Goal: Navigation & Orientation: Find specific page/section

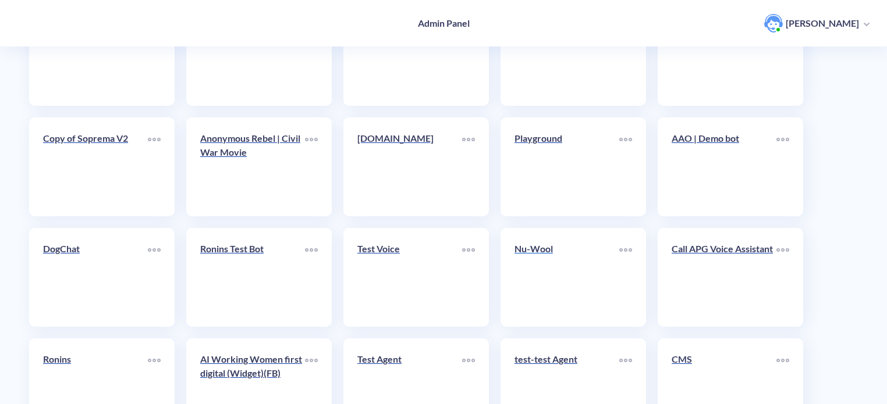
scroll to position [233, 0]
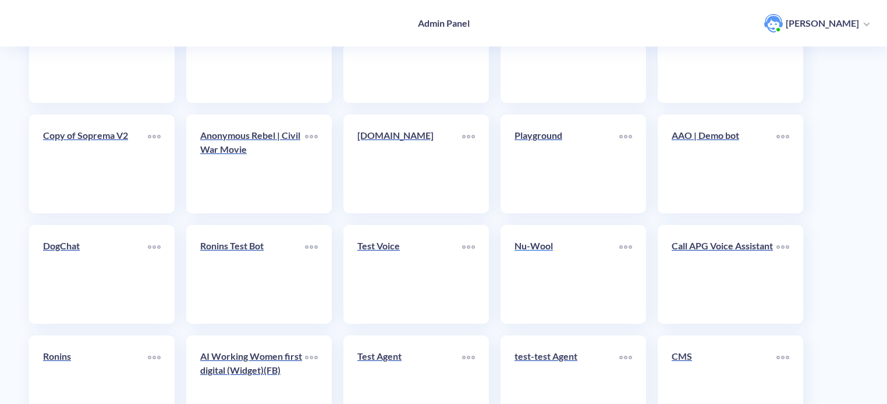
click at [561, 265] on link "Nu-Wool" at bounding box center [566, 274] width 105 height 71
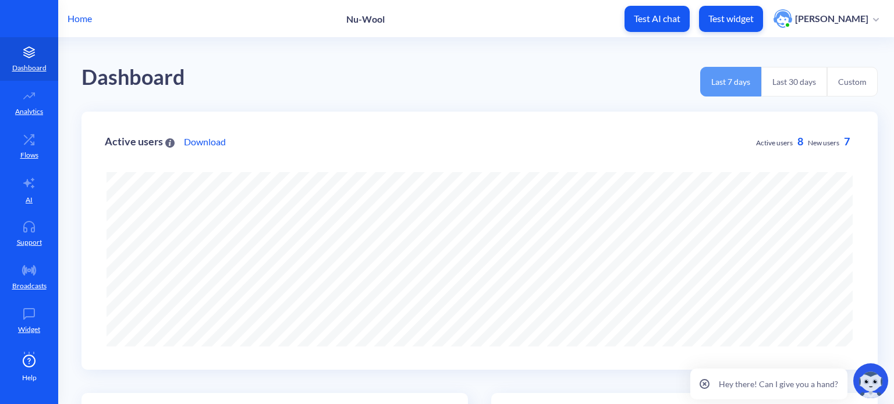
click at [793, 70] on button "Last 30 days" at bounding box center [794, 82] width 66 height 30
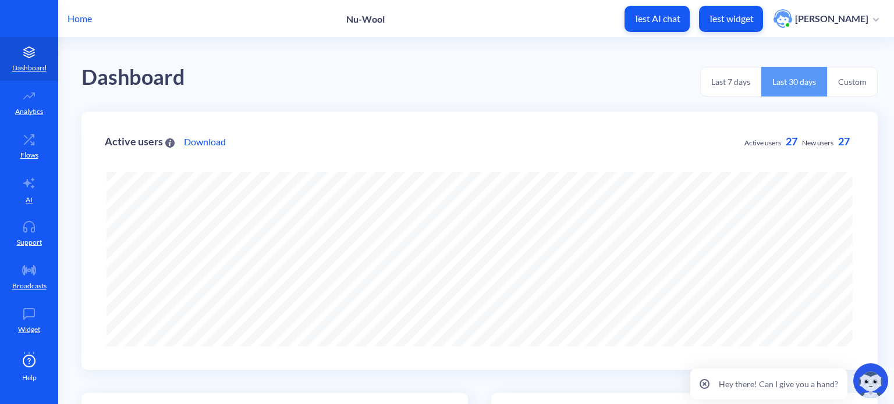
scroll to position [404, 894]
click at [26, 193] on link "AI" at bounding box center [29, 190] width 58 height 44
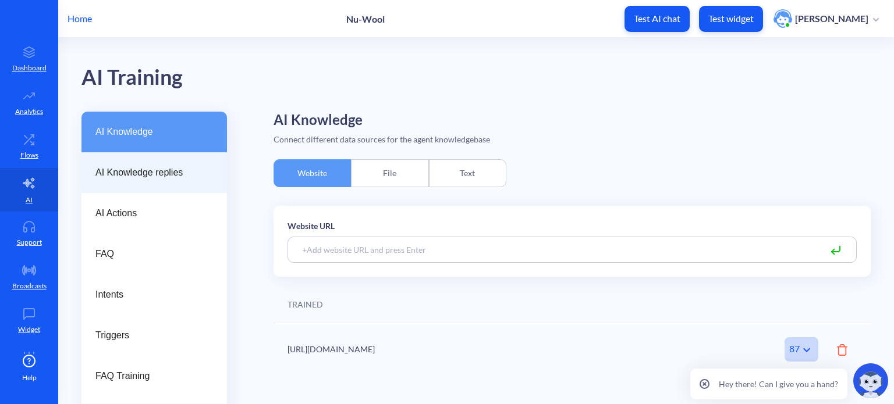
click at [140, 174] on span "AI Knowledge replies" at bounding box center [149, 173] width 108 height 14
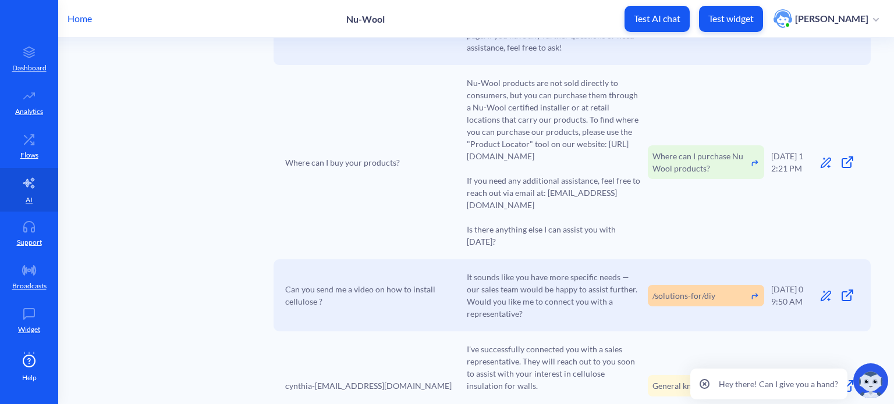
scroll to position [582, 0]
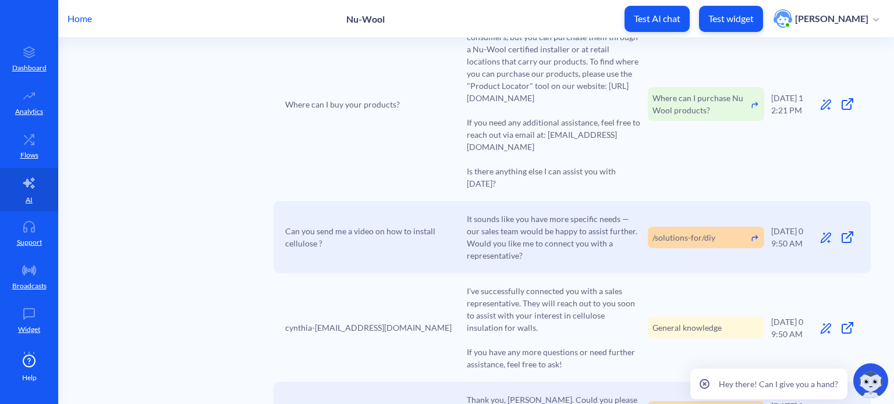
click at [846, 232] on icon at bounding box center [849, 235] width 6 height 6
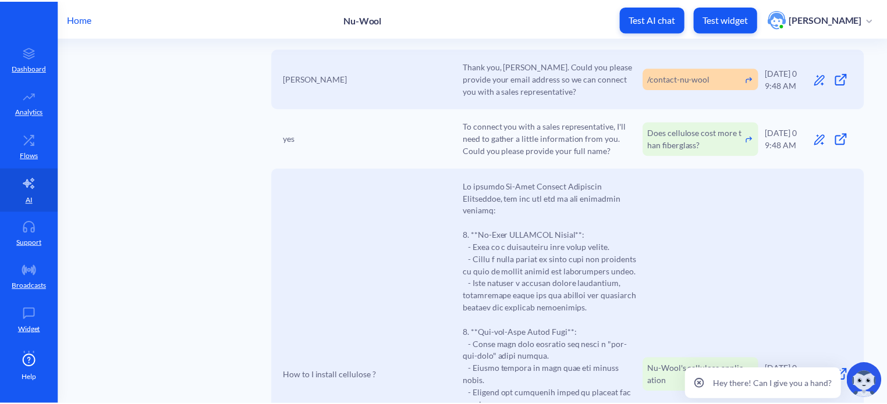
scroll to position [931, 0]
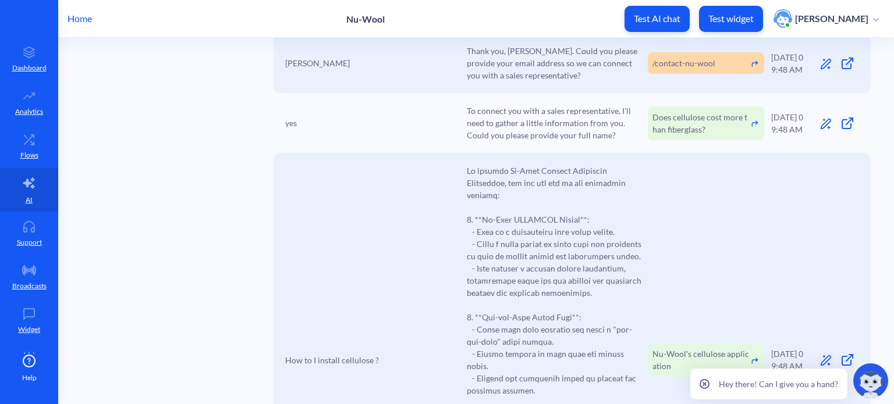
click at [77, 20] on p "Home" at bounding box center [79, 19] width 24 height 14
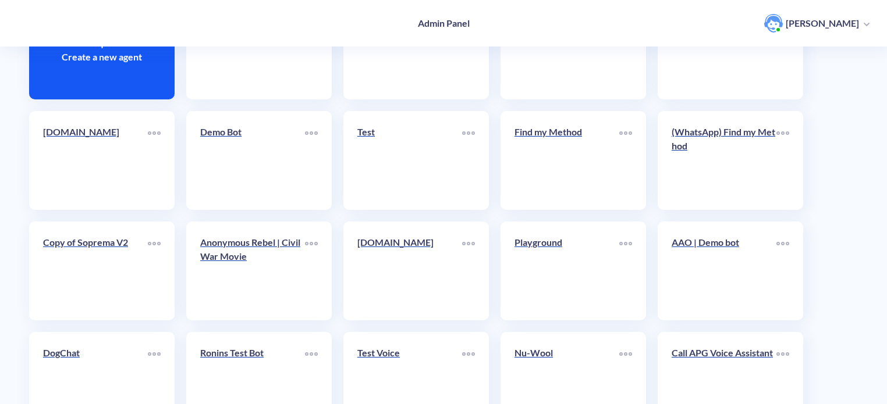
scroll to position [403, 0]
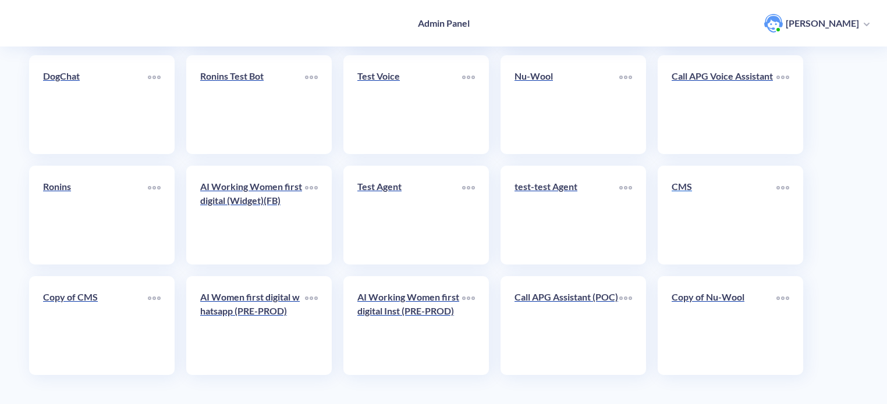
click at [681, 201] on div "CMS" at bounding box center [723, 191] width 105 height 23
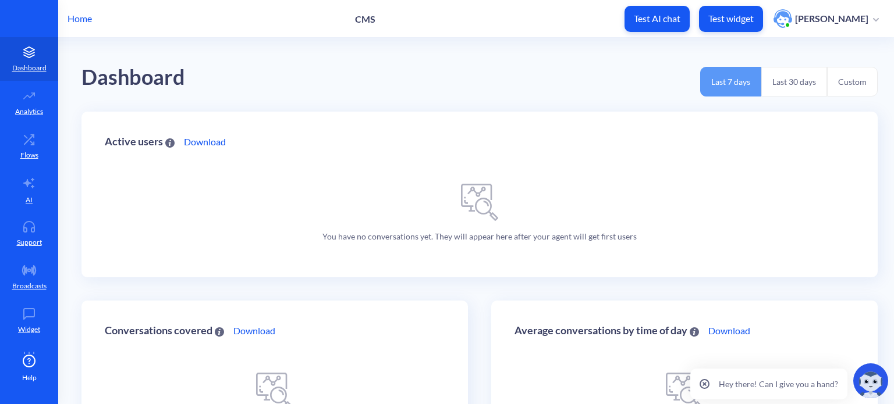
click at [794, 80] on button "Last 30 days" at bounding box center [794, 82] width 66 height 30
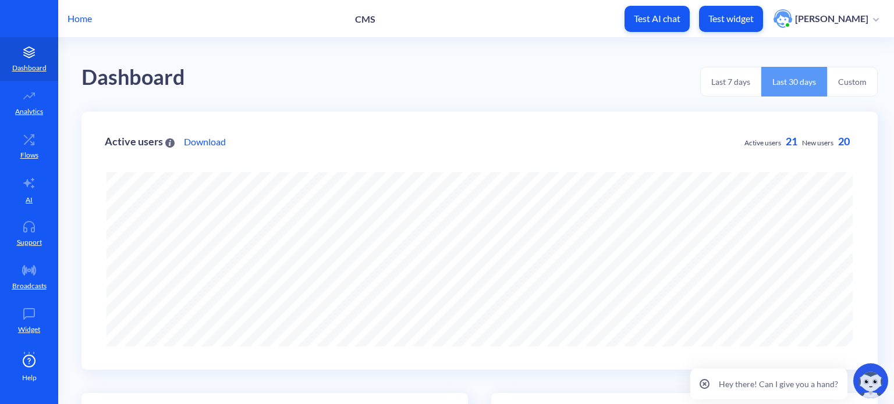
scroll to position [404, 894]
drag, startPoint x: 36, startPoint y: 193, endPoint x: 49, endPoint y: 207, distance: 19.4
click at [37, 193] on link "AI" at bounding box center [29, 190] width 58 height 44
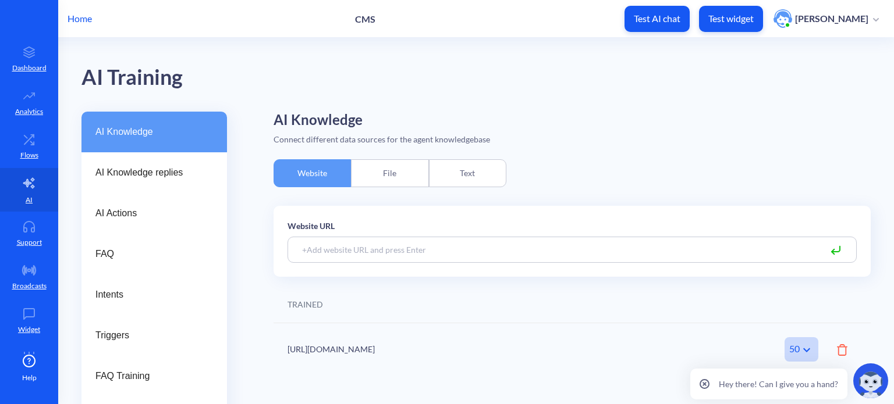
scroll to position [33, 0]
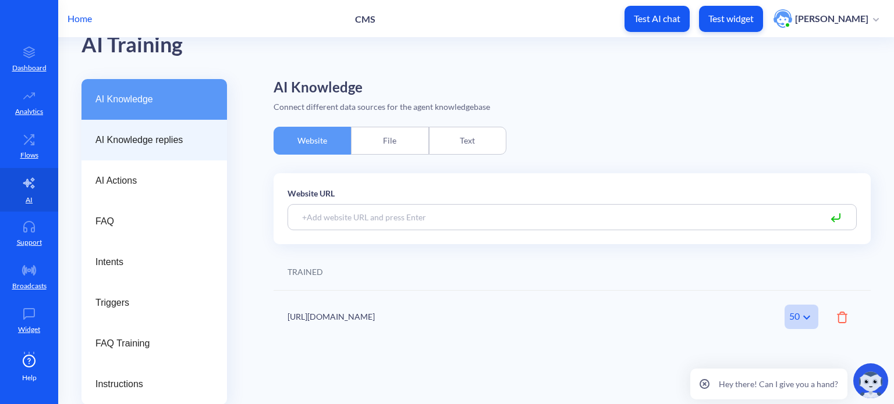
click at [120, 134] on span "AI Knowledge replies" at bounding box center [149, 140] width 108 height 14
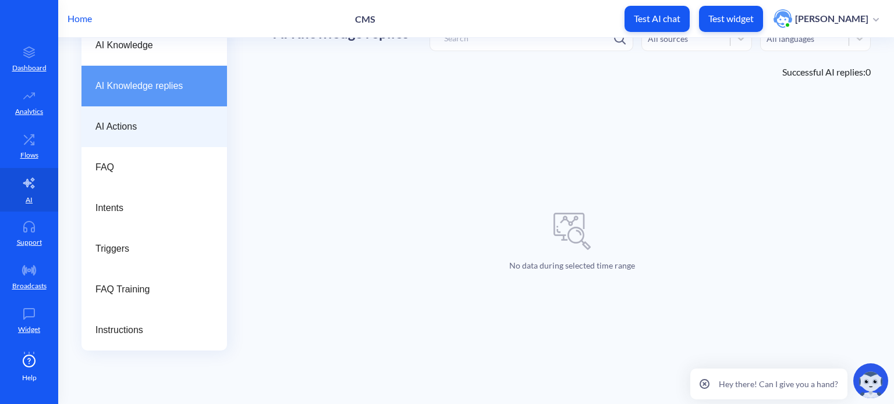
click at [145, 137] on div "AI Actions" at bounding box center [153, 126] width 145 height 41
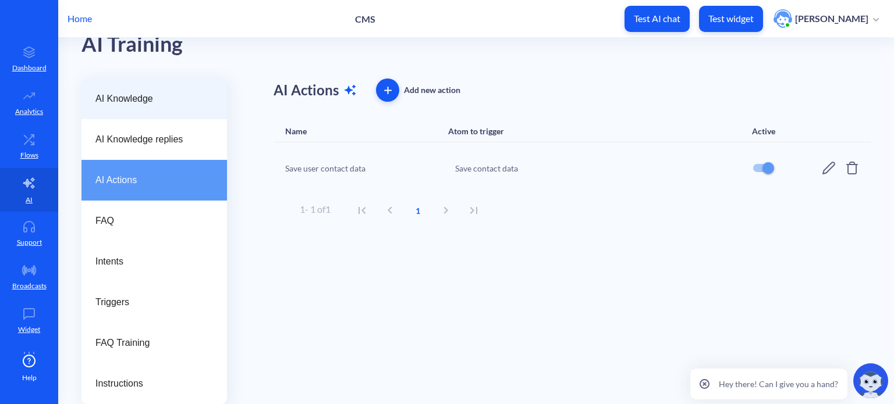
scroll to position [33, 0]
click at [152, 95] on span "AI Knowledge" at bounding box center [149, 99] width 108 height 14
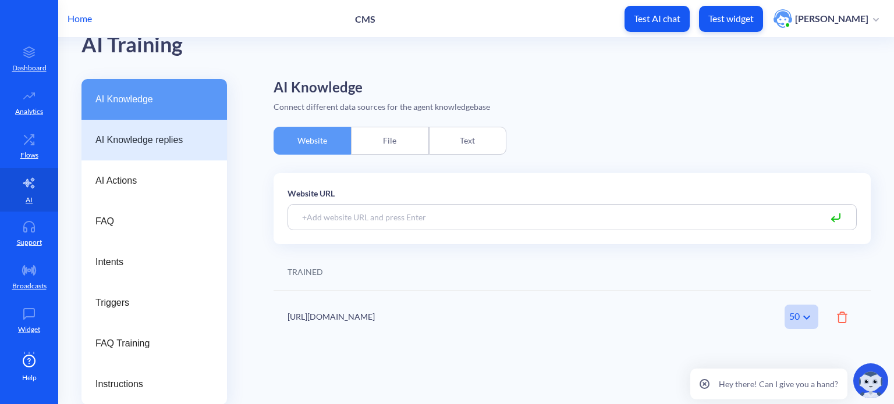
click at [156, 133] on span "AI Knowledge replies" at bounding box center [149, 140] width 108 height 14
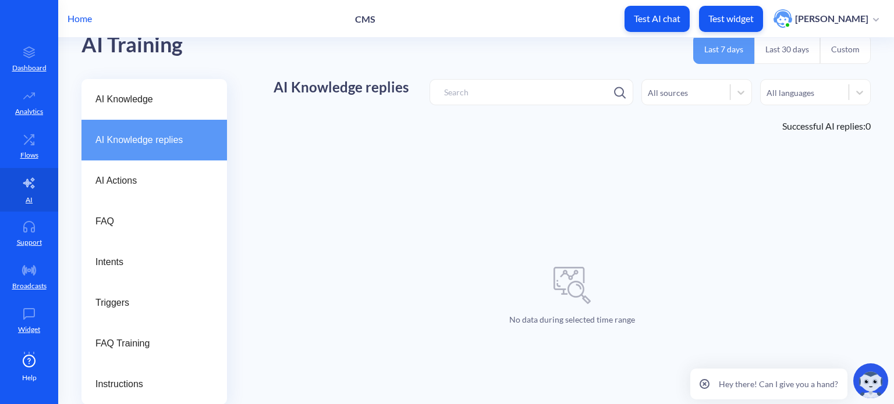
click at [801, 41] on button "Last 30 days" at bounding box center [787, 49] width 66 height 30
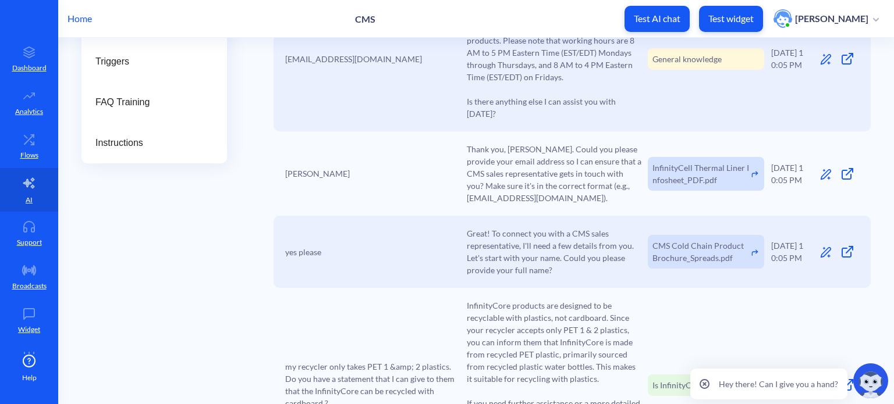
scroll to position [323, 0]
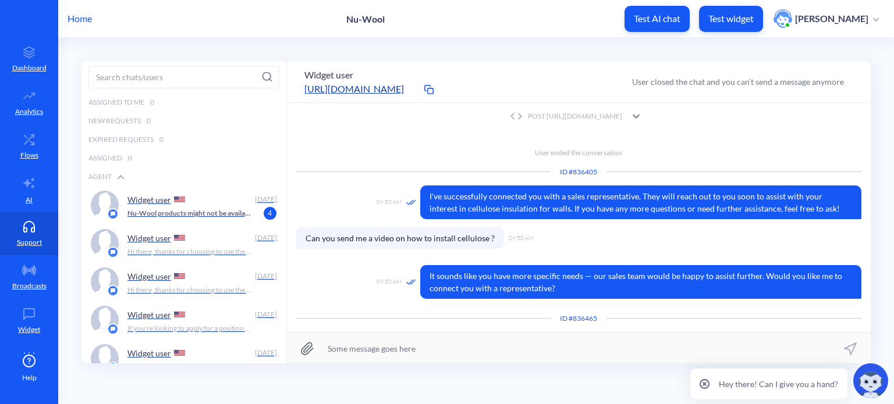
scroll to position [1015, 0]
click at [19, 226] on icon at bounding box center [28, 227] width 23 height 12
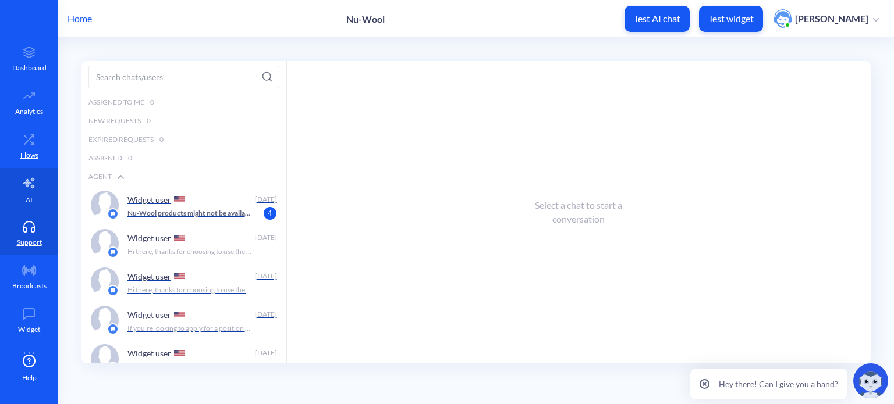
click at [23, 187] on icon at bounding box center [29, 183] width 14 height 14
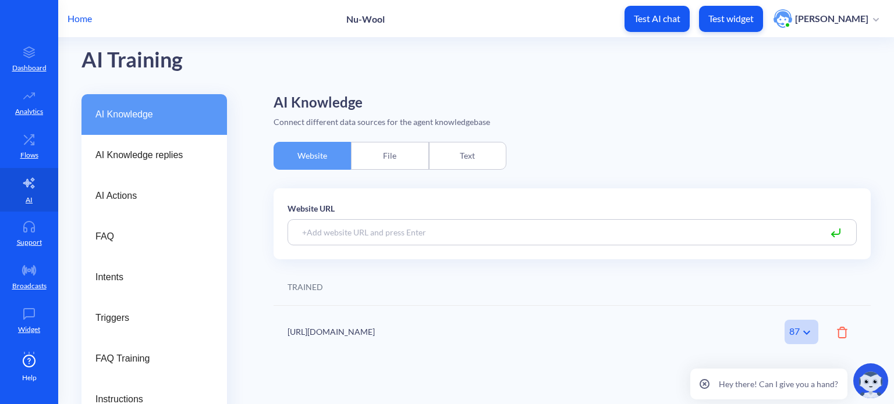
scroll to position [33, 0]
